Goal: Information Seeking & Learning: Learn about a topic

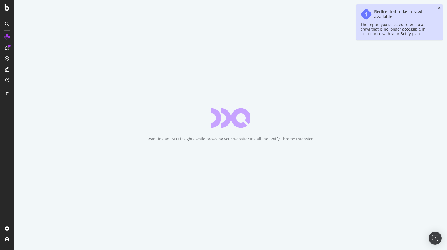
click at [438, 8] on icon "close toast" at bounding box center [439, 7] width 2 height 3
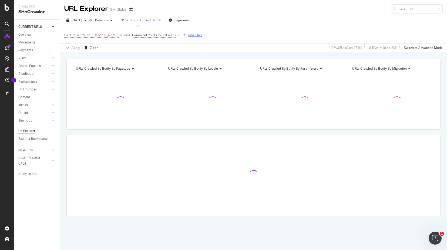
drag, startPoint x: 251, startPoint y: 35, endPoint x: 200, endPoint y: 32, distance: 51.1
click at [181, 34] on icon at bounding box center [178, 34] width 5 height 5
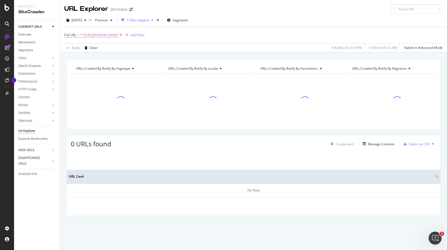
click at [123, 35] on icon at bounding box center [121, 34] width 5 height 5
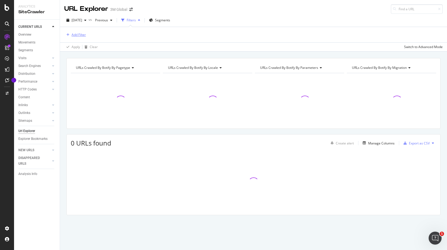
click at [79, 34] on div "Add Filter" at bounding box center [79, 34] width 14 height 5
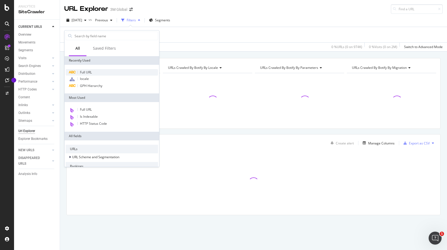
click at [94, 72] on div "Full URL" at bounding box center [112, 72] width 92 height 6
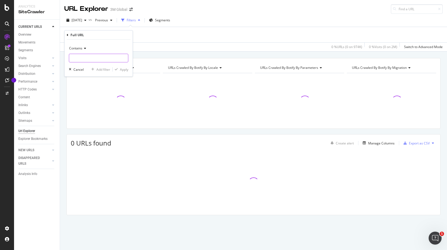
click at [96, 60] on input "text" at bounding box center [98, 58] width 59 height 9
paste input "all-3m-products/"
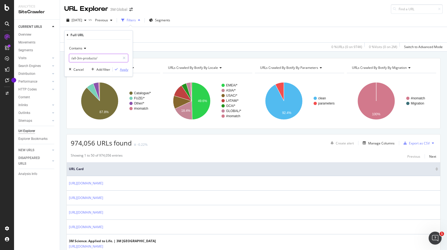
type input "/all-3m-products/"
click at [124, 71] on div "Apply" at bounding box center [124, 69] width 8 height 5
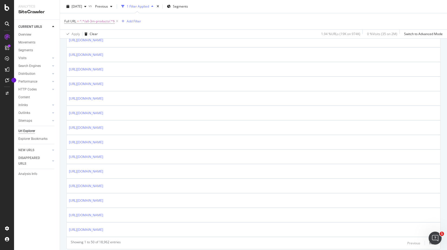
scroll to position [687, 0]
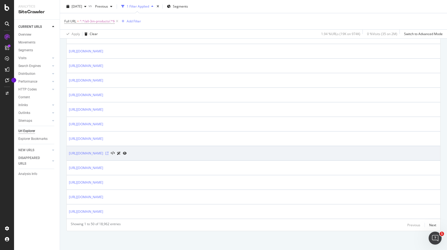
click at [109, 153] on icon at bounding box center [106, 153] width 3 height 3
